Goal: Check status: Check status

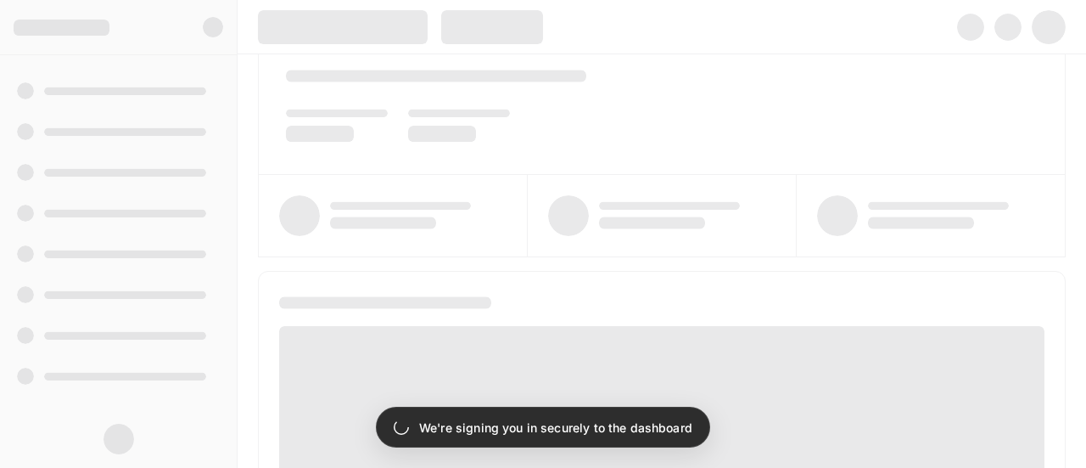
scroll to position [170, 0]
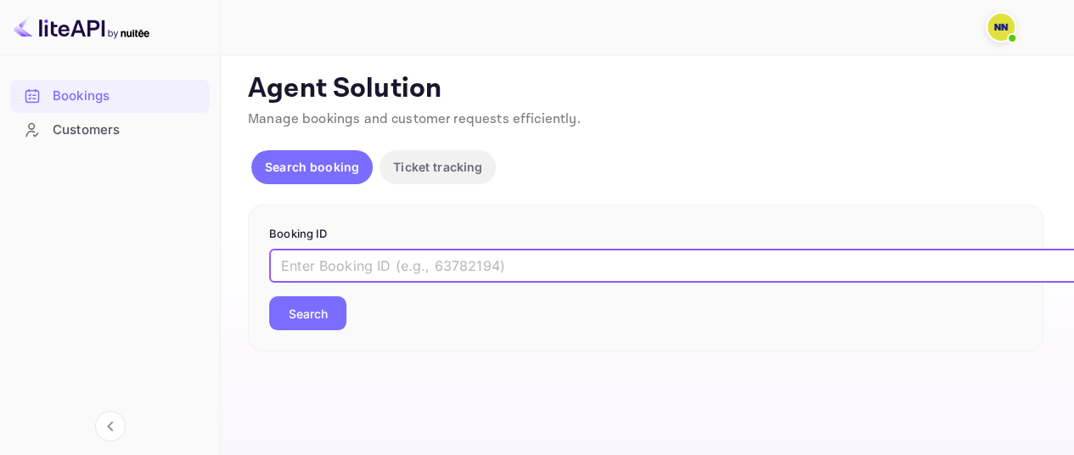
click at [332, 278] on input "text" at bounding box center [693, 266] width 849 height 34
paste input "8951319"
type input "8951319"
click at [324, 306] on button "Search" at bounding box center [307, 313] width 77 height 34
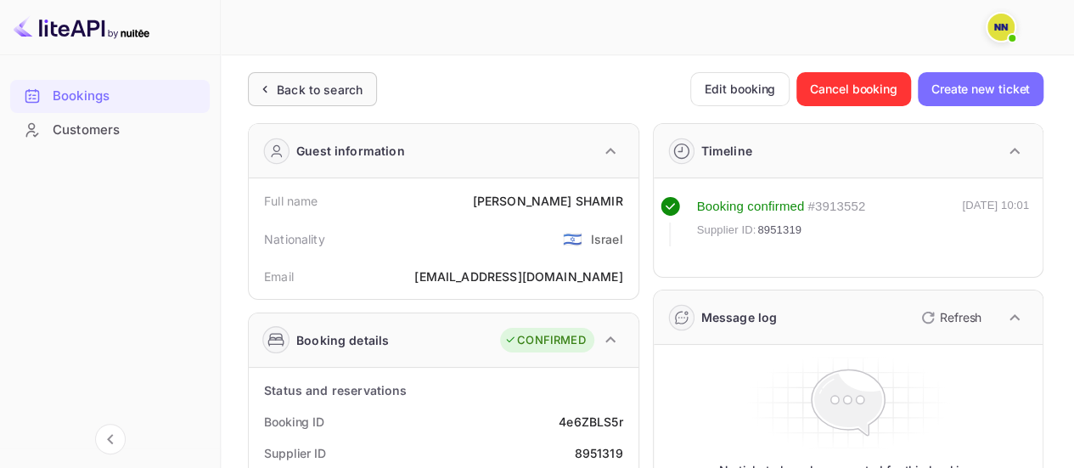
click at [289, 82] on div "Back to search" at bounding box center [320, 90] width 86 height 18
